Goal: Information Seeking & Learning: Learn about a topic

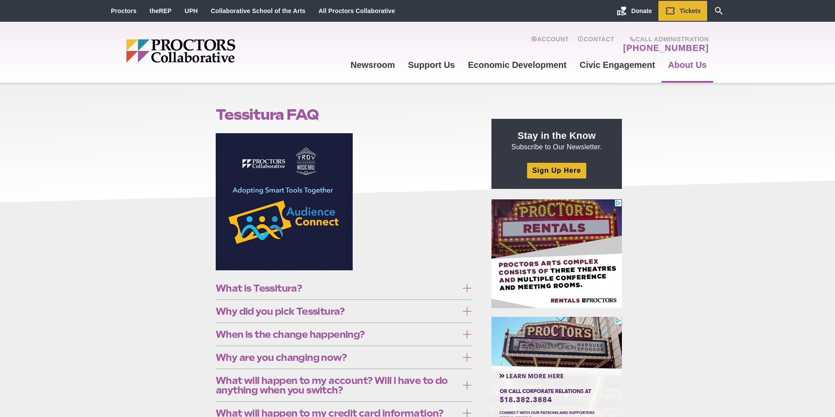
click at [237, 287] on span "What is Tessitura?" at bounding box center [337, 288] width 242 height 10
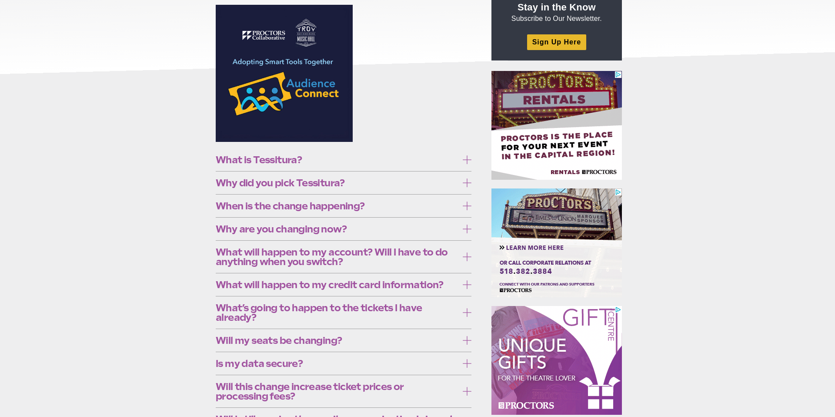
scroll to position [183, 0]
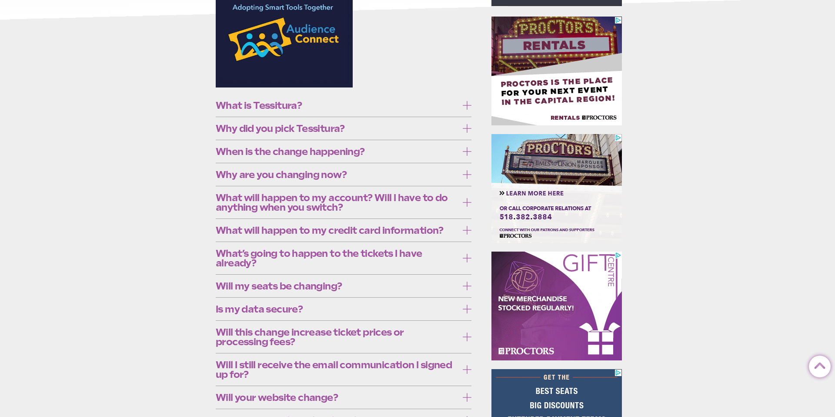
click at [236, 133] on span "Why did you pick Tessitura?" at bounding box center [337, 128] width 242 height 10
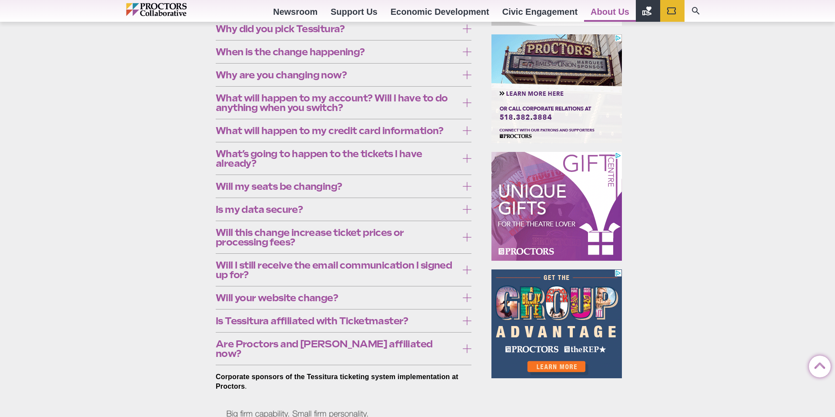
scroll to position [385, 0]
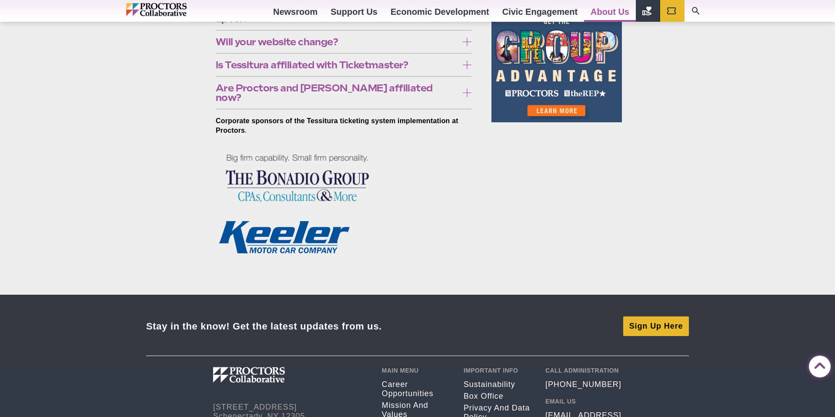
scroll to position [548, 0]
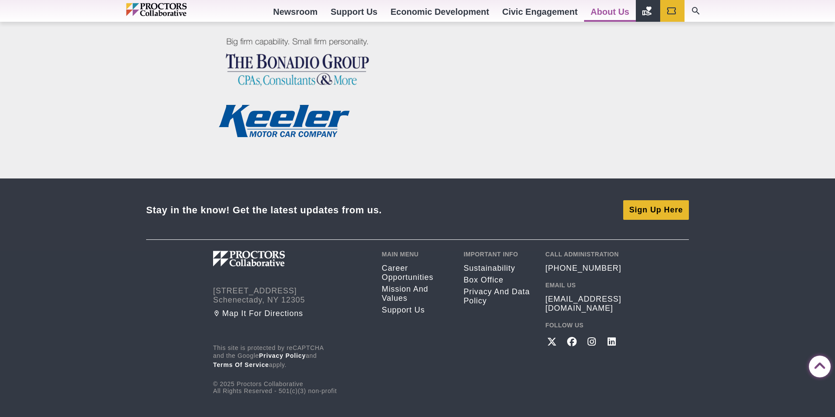
scroll to position [692, 0]
